Goal: Check status: Check status

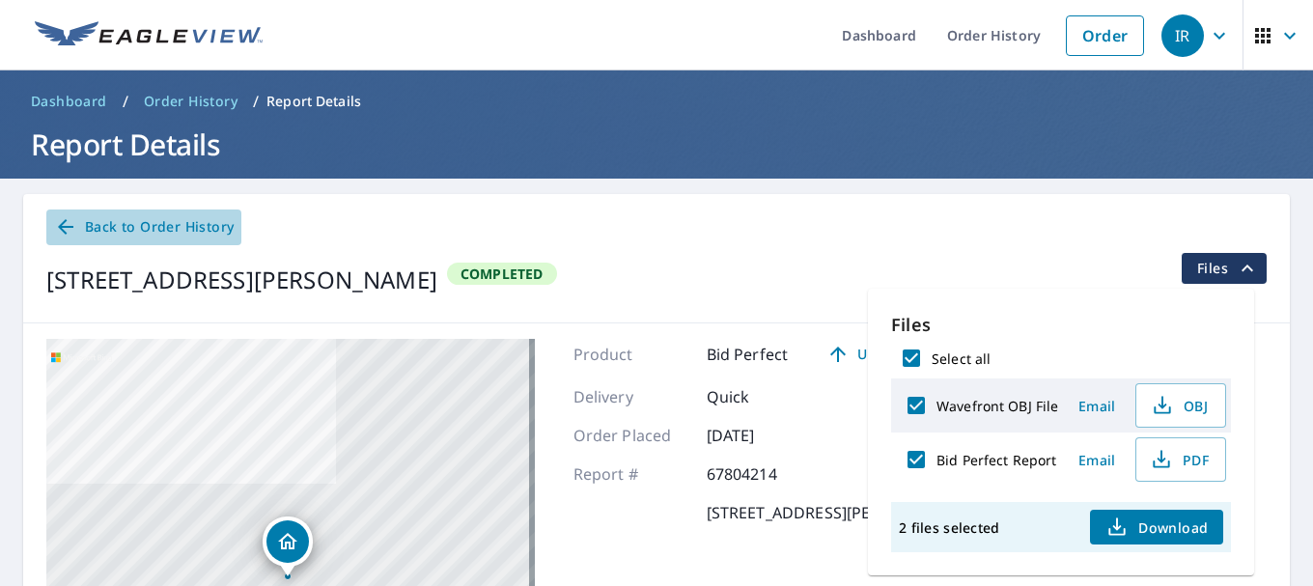
click at [141, 232] on span "Back to Order History" at bounding box center [144, 227] width 180 height 24
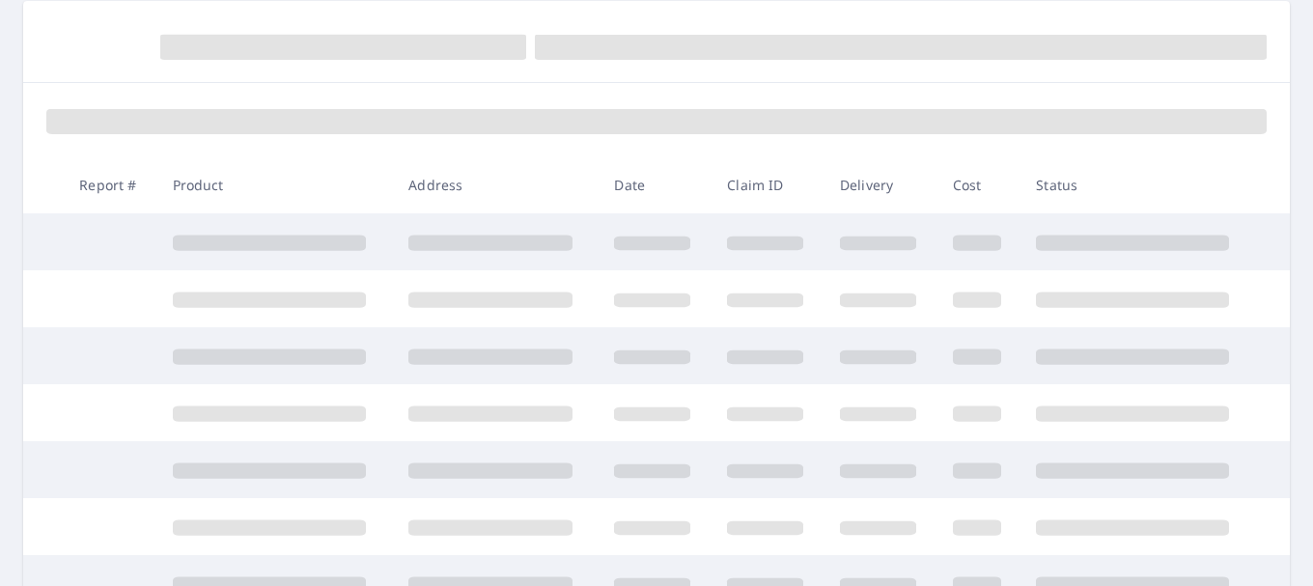
scroll to position [386, 0]
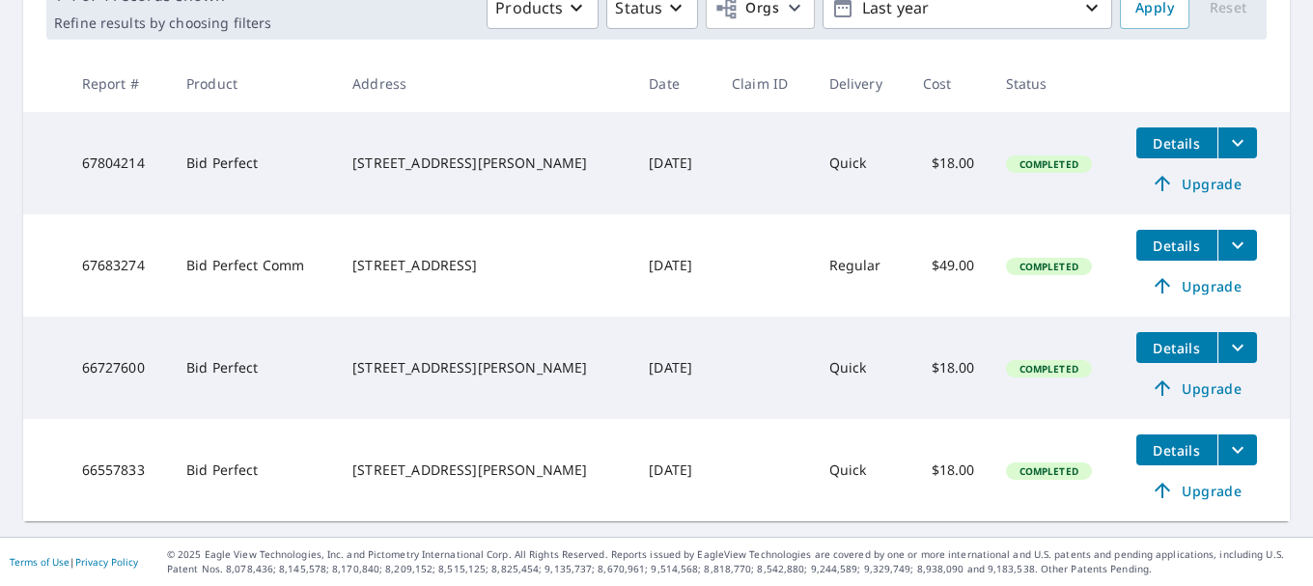
scroll to position [316, 0]
click at [1226, 137] on icon "filesDropdownBtn-67804214" at bounding box center [1237, 142] width 23 height 23
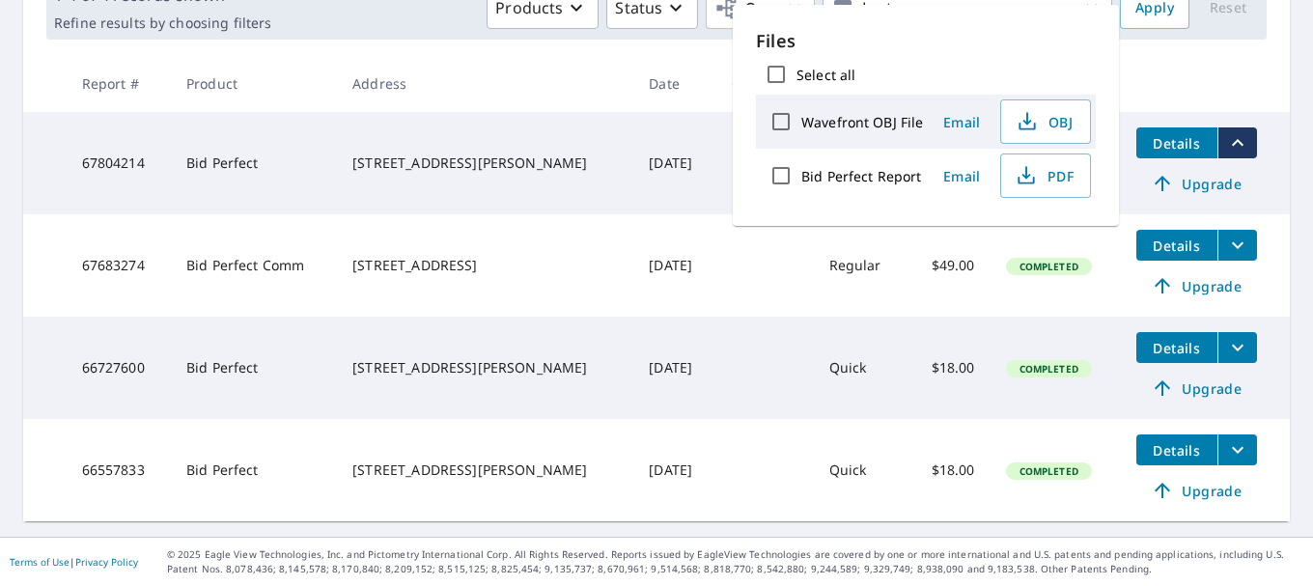
drag, startPoint x: 657, startPoint y: 199, endPoint x: 718, endPoint y: 178, distance: 64.4
click at [657, 198] on td "[DATE]" at bounding box center [674, 163] width 83 height 102
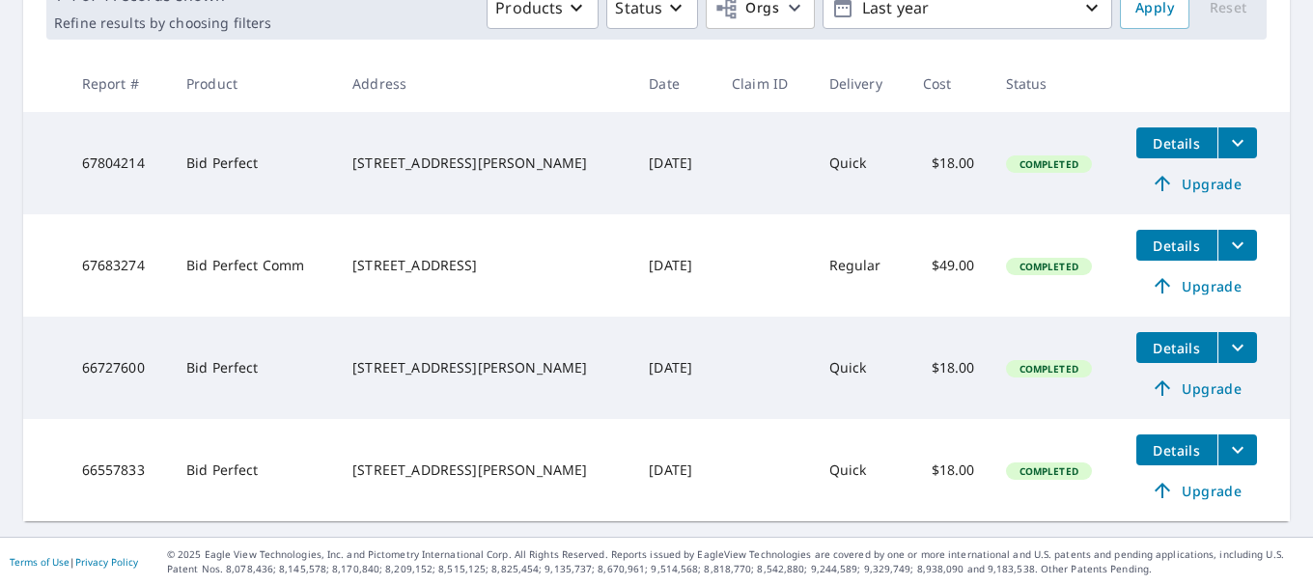
click at [1148, 149] on span "Details" at bounding box center [1177, 143] width 58 height 18
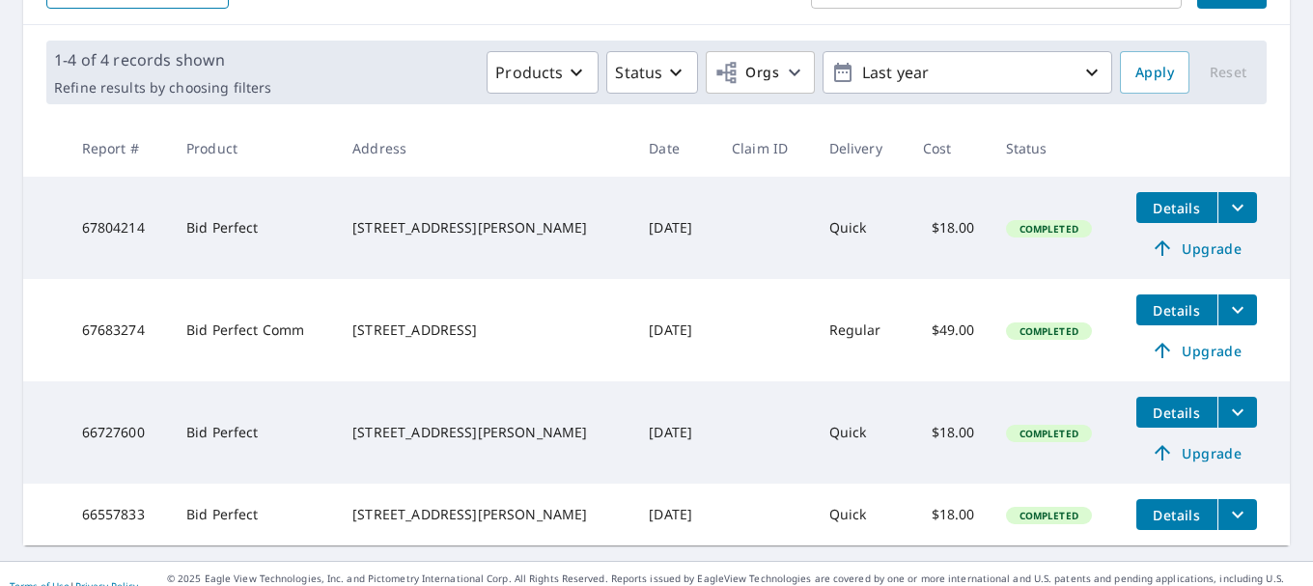
scroll to position [283, 0]
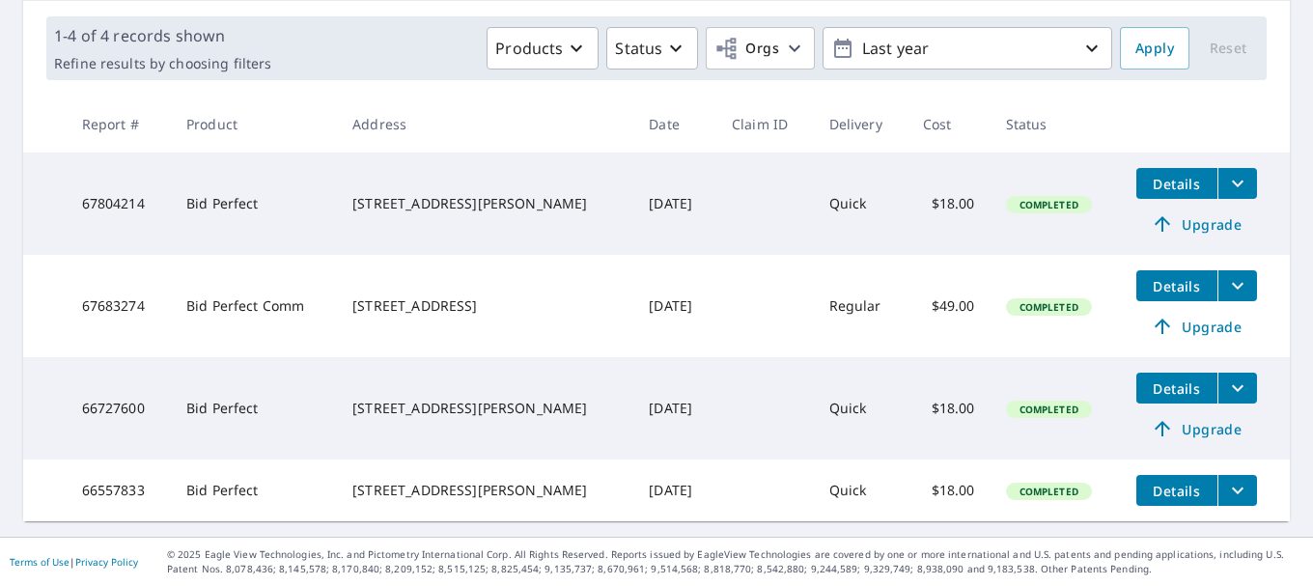
click at [1149, 178] on span "Details" at bounding box center [1177, 184] width 58 height 18
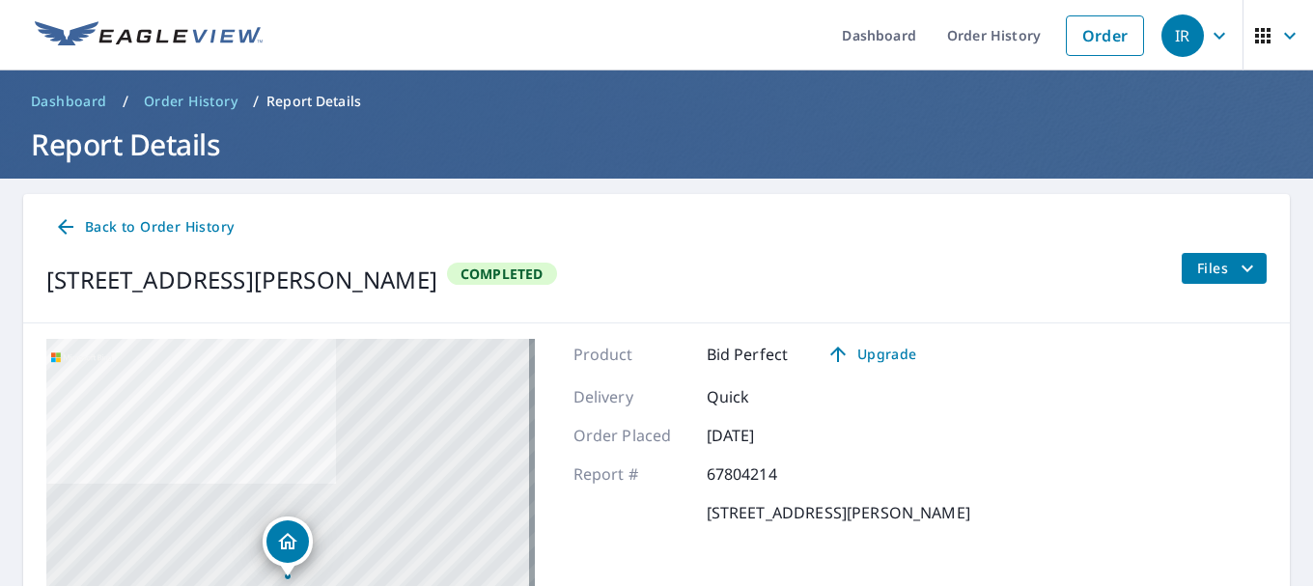
click at [190, 99] on span "Order History" at bounding box center [191, 101] width 94 height 19
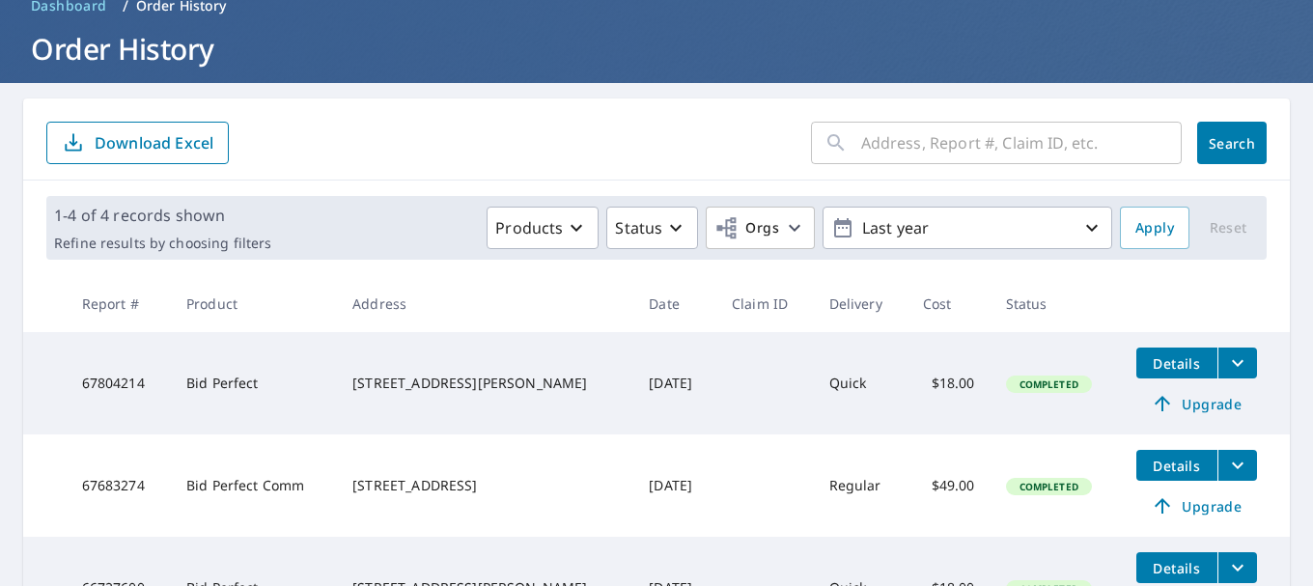
scroll to position [97, 0]
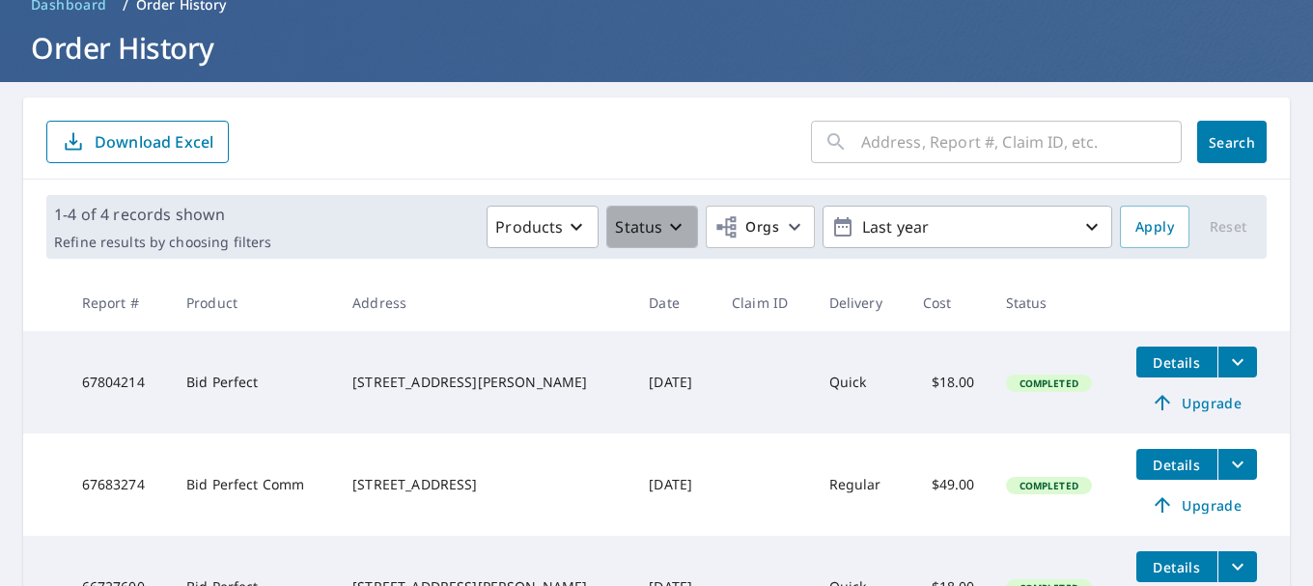
click at [633, 220] on p "Status" at bounding box center [638, 226] width 47 height 23
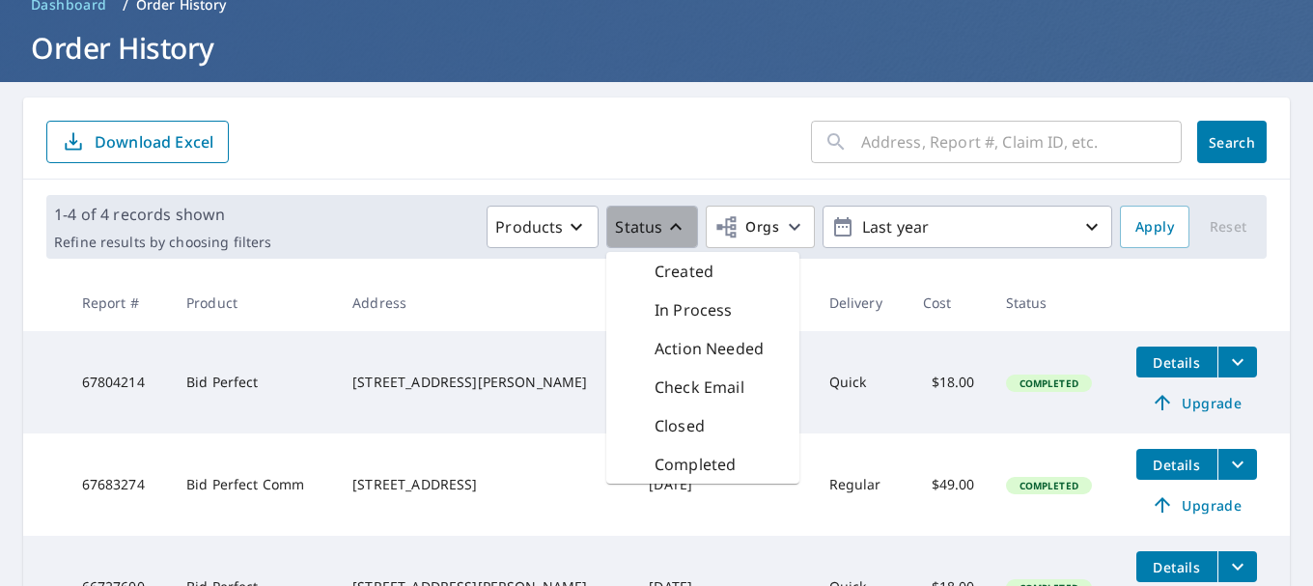
click at [633, 220] on p "Status" at bounding box center [638, 226] width 47 height 23
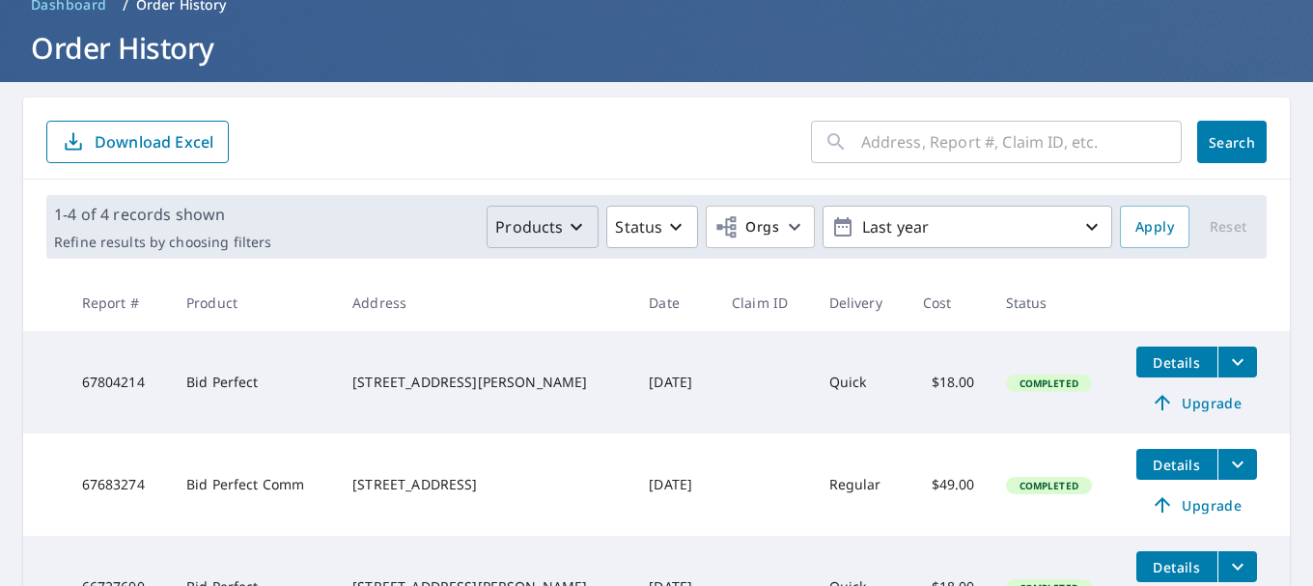
click at [574, 221] on icon "button" at bounding box center [576, 226] width 23 height 23
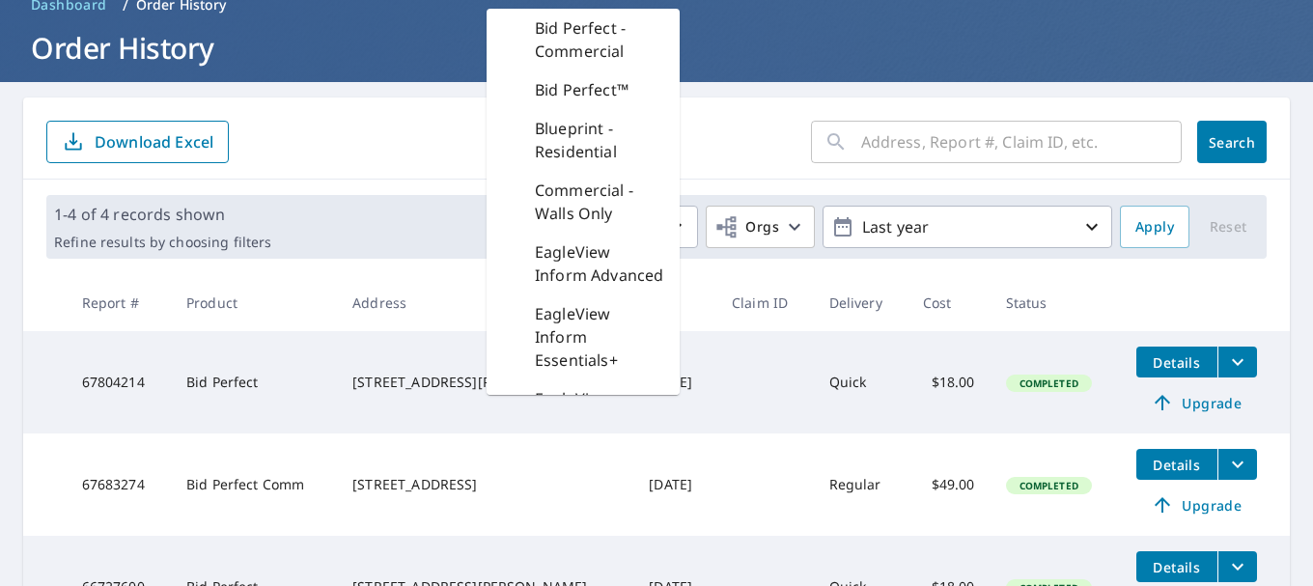
click at [243, 359] on td "Bid Perfect" at bounding box center [254, 382] width 166 height 102
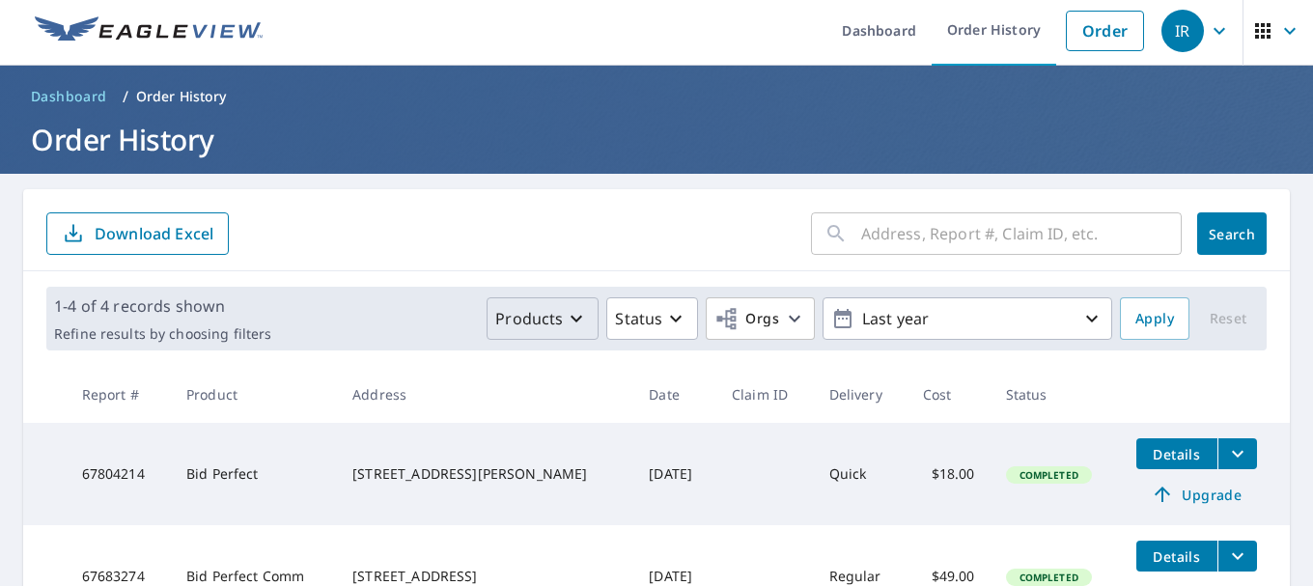
scroll to position [0, 0]
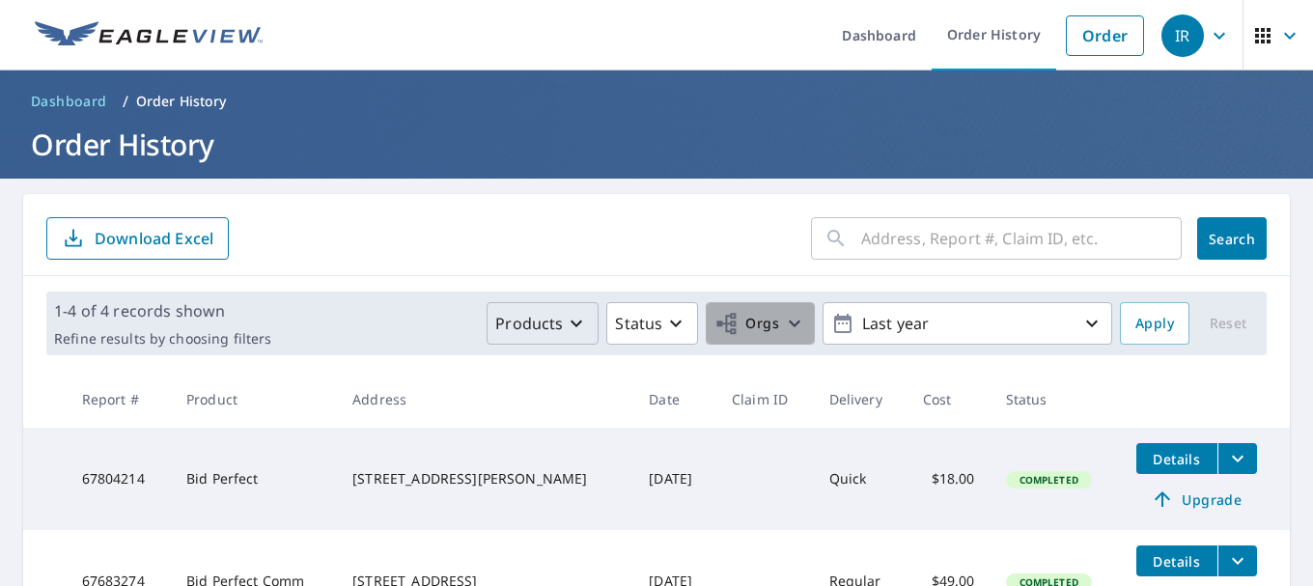
click at [784, 326] on icon "button" at bounding box center [794, 323] width 23 height 23
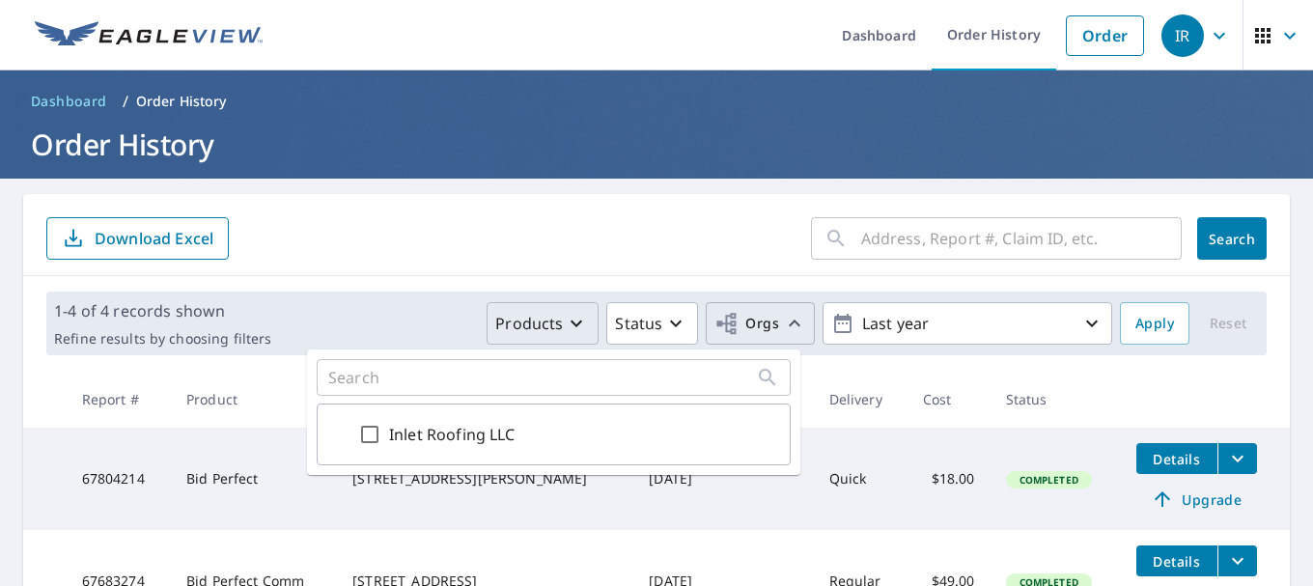
click at [375, 431] on input "Inlet Roofing LLC" at bounding box center [369, 434] width 23 height 23
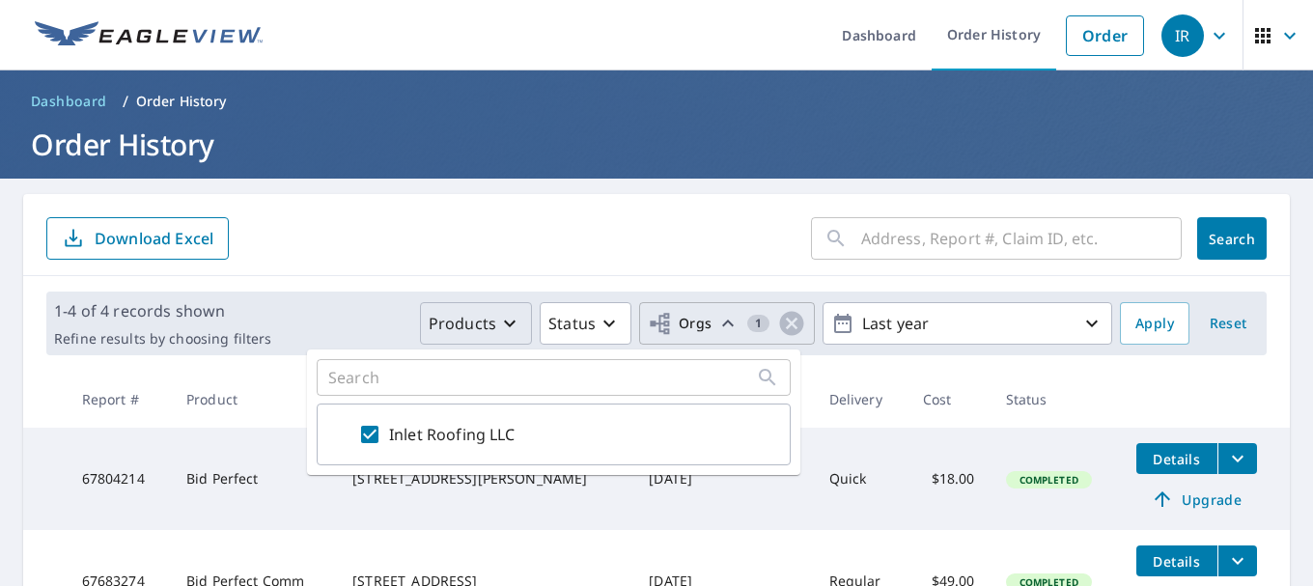
click at [762, 373] on icon at bounding box center [767, 377] width 23 height 23
click at [558, 448] on div "Inlet Roofing LLC" at bounding box center [567, 434] width 426 height 41
click at [762, 380] on icon at bounding box center [767, 377] width 23 height 23
click at [348, 433] on div at bounding box center [338, 434] width 23 height 23
click at [349, 433] on div at bounding box center [338, 434] width 23 height 23
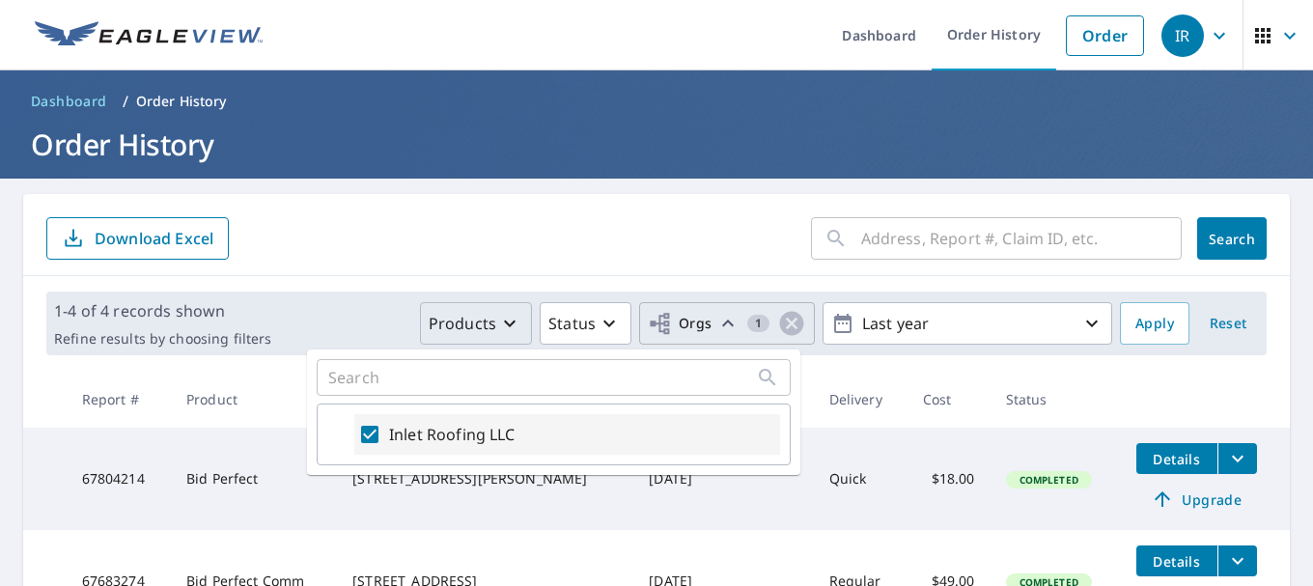
click at [349, 433] on div at bounding box center [338, 434] width 23 height 23
click at [372, 433] on input "Inlet Roofing LLC" at bounding box center [369, 434] width 23 height 23
checkbox input "false"
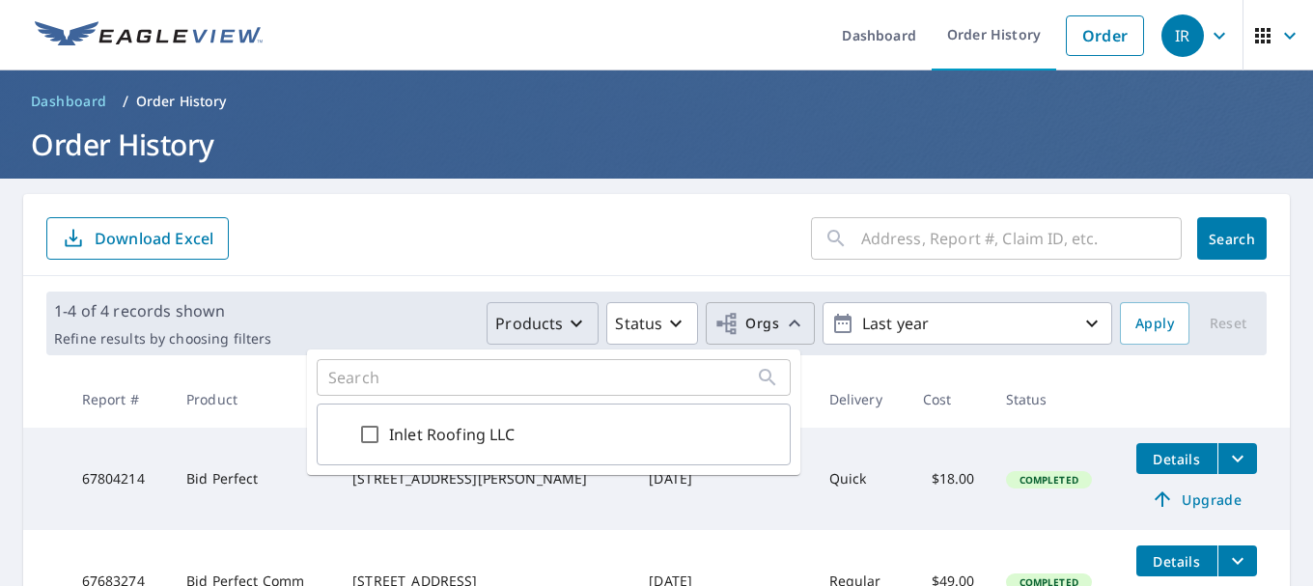
click at [339, 254] on form "​ Search Download Excel" at bounding box center [656, 238] width 1220 height 42
